Goal: Information Seeking & Learning: Find specific page/section

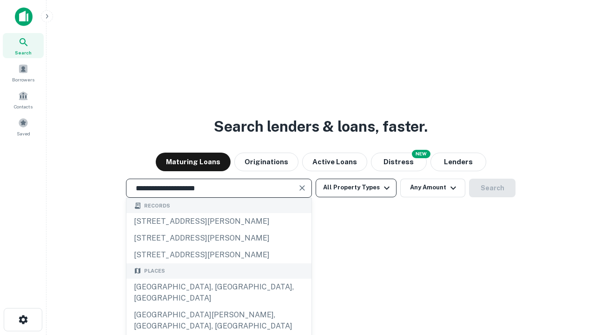
click at [219, 307] on div "[GEOGRAPHIC_DATA], [GEOGRAPHIC_DATA], [GEOGRAPHIC_DATA]" at bounding box center [219, 293] width 185 height 28
click at [356, 187] on button "All Property Types" at bounding box center [356, 188] width 81 height 19
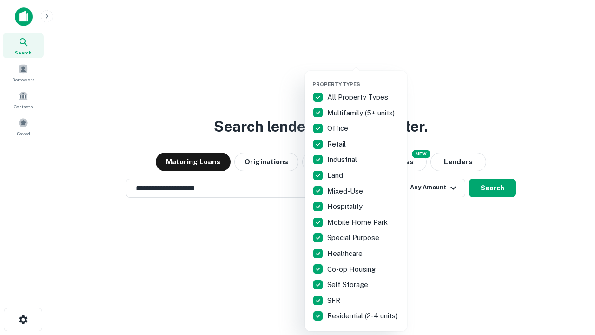
type input "**********"
click at [364, 78] on button "button" at bounding box center [364, 78] width 102 height 0
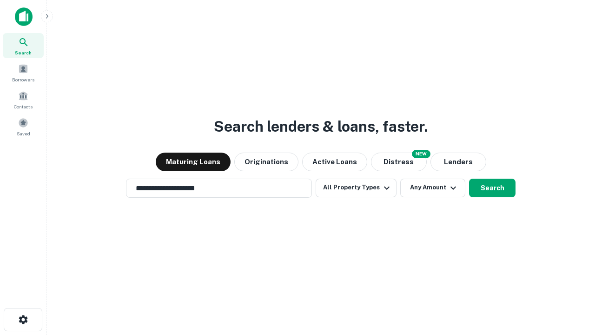
scroll to position [14, 0]
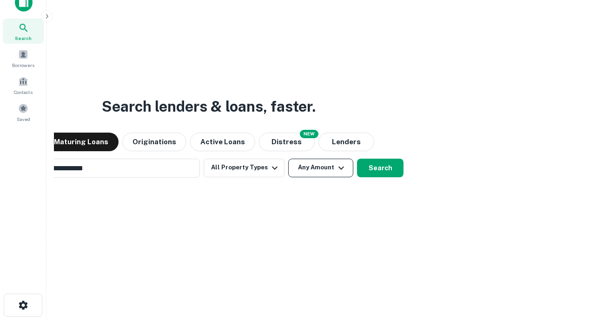
click at [288, 159] on button "Any Amount" at bounding box center [320, 168] width 65 height 19
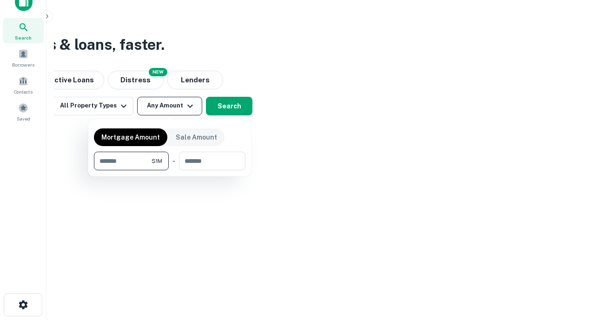
type input "*******"
click at [170, 170] on button "button" at bounding box center [170, 170] width 152 height 0
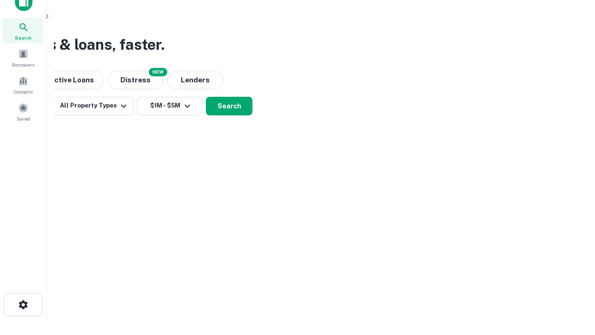
scroll to position [6, 172]
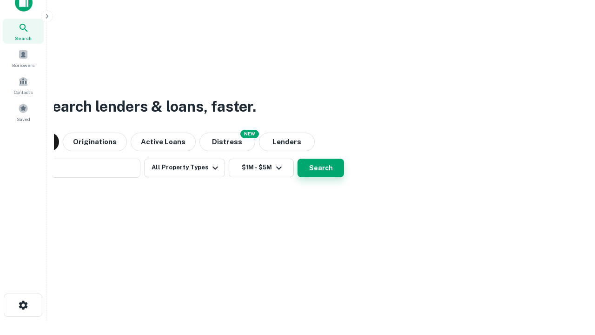
click at [298, 159] on button "Search" at bounding box center [321, 168] width 47 height 19
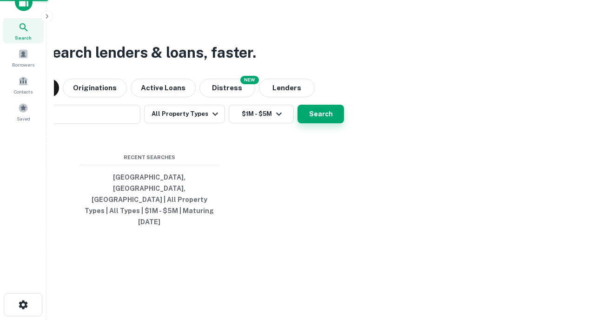
scroll to position [25, 263]
